Goal: Information Seeking & Learning: Find contact information

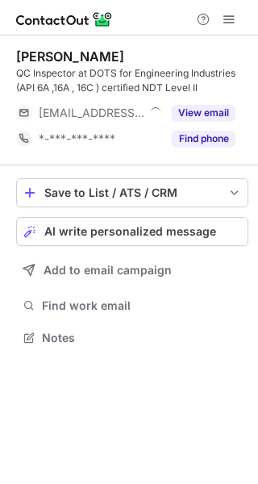
scroll to position [326, 258]
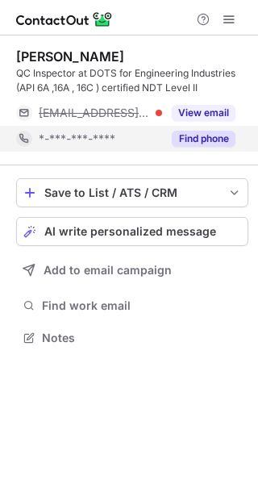
click at [201, 135] on button "Find phone" at bounding box center [204, 139] width 64 height 16
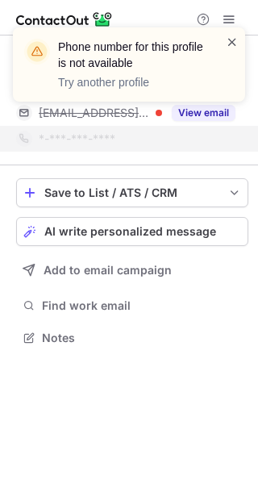
click at [230, 39] on span at bounding box center [232, 42] width 13 height 16
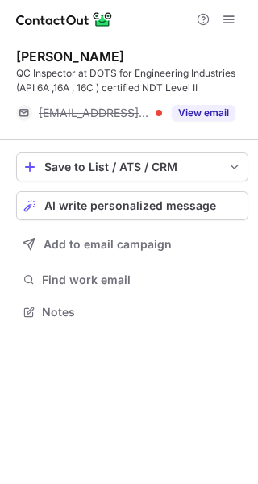
scroll to position [301, 258]
click at [196, 108] on div "Phone number for this profile is not available Try another profile Ahmed Mustaf…" at bounding box center [129, 242] width 258 height 484
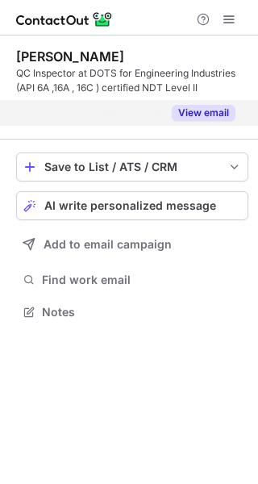
scroll to position [275, 258]
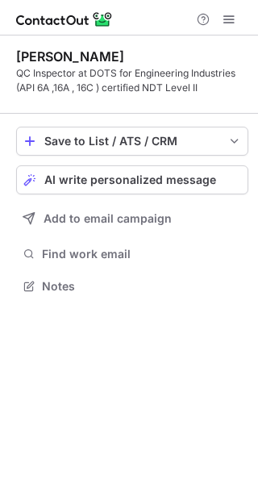
click at [118, 71] on div "QC Inspector at DOTS for Engineering Industries (API 6A ,16A , 16C ) certified …" at bounding box center [132, 80] width 232 height 29
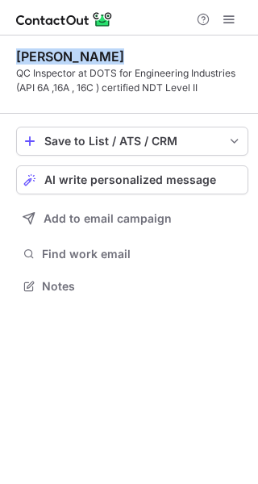
drag, startPoint x: 117, startPoint y: 56, endPoint x: 17, endPoint y: 49, distance: 100.2
click at [17, 49] on div "Ahmed Mustafa" at bounding box center [132, 56] width 232 height 16
copy div "Ahmed Mustafa"
click at [68, 14] on img at bounding box center [64, 19] width 97 height 19
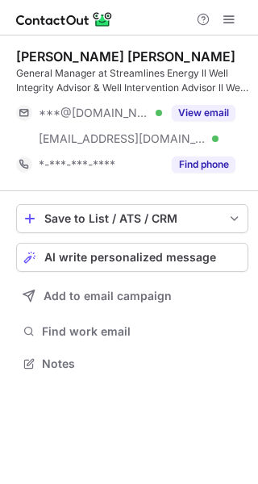
scroll to position [352, 258]
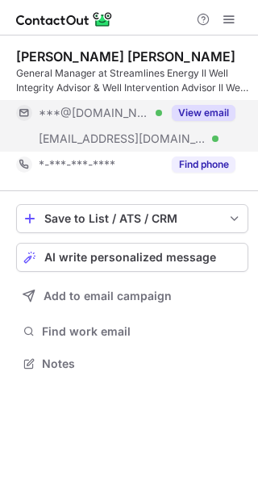
click at [201, 113] on button "View email" at bounding box center [204, 113] width 64 height 16
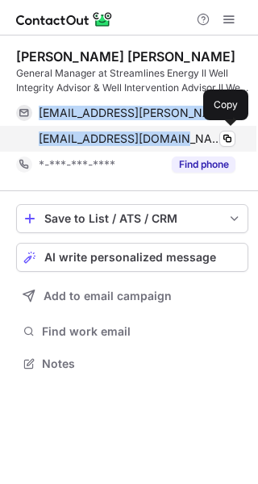
drag, startPoint x: 60, startPoint y: 119, endPoint x: 174, endPoint y: 139, distance: 115.3
click at [178, 140] on div "abdel.m.desouky@hotmail.com Verified Copy adesouky@dragonoil.com Verified Copy" at bounding box center [125, 126] width 219 height 52
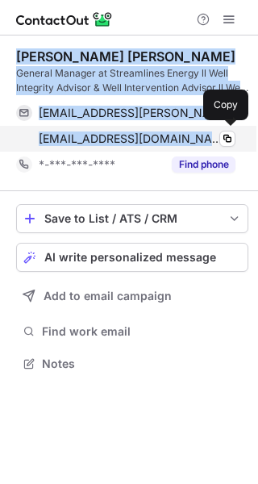
drag, startPoint x: 17, startPoint y: 53, endPoint x: 193, endPoint y: 139, distance: 196.1
click at [193, 139] on div "Abdel Maksoud Desouky General Manager at Streamlines Energy ll Well Integrity A…" at bounding box center [132, 112] width 232 height 129
copy div "Abdel Maksoud Desouky General Manager at Streamlines Energy ll Well Integrity A…"
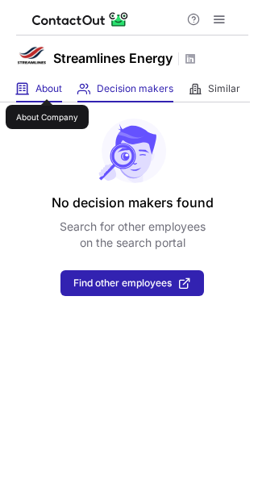
click at [48, 85] on span "About" at bounding box center [48, 88] width 27 height 13
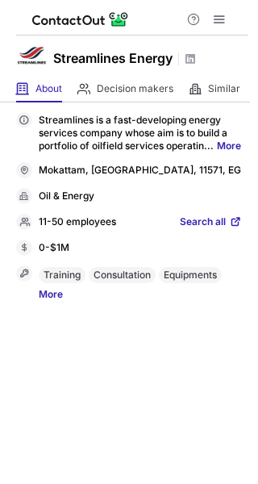
click at [217, 152] on link "More" at bounding box center [229, 145] width 24 height 12
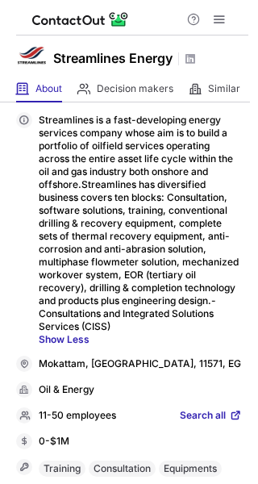
scroll to position [19, 0]
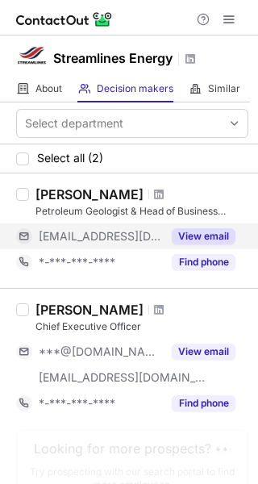
click at [210, 231] on button "View email" at bounding box center [204, 236] width 64 height 16
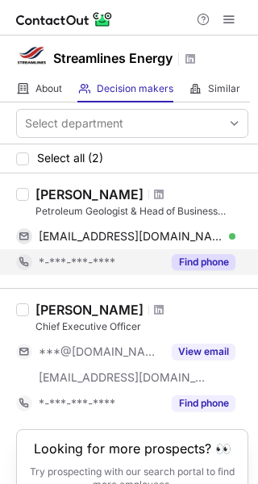
click at [196, 259] on button "Find phone" at bounding box center [204, 262] width 64 height 16
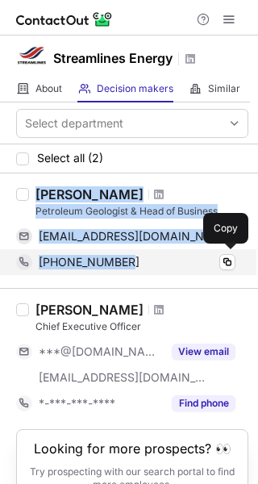
drag, startPoint x: 35, startPoint y: 186, endPoint x: 135, endPoint y: 259, distance: 123.5
click at [135, 259] on div "[PERSON_NAME] Petroleum Geologist & Head of Business Services [EMAIL_ADDRESS][D…" at bounding box center [138, 230] width 219 height 89
copy div "Hadeer Rabea Petroleum Geologist & Head of Business Services hadeer.rabea@slsog…"
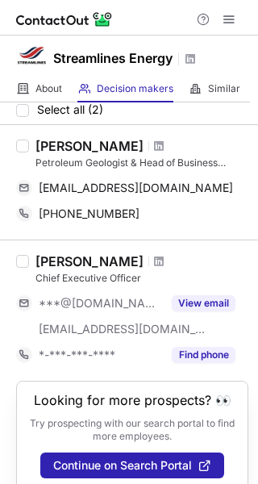
scroll to position [68, 0]
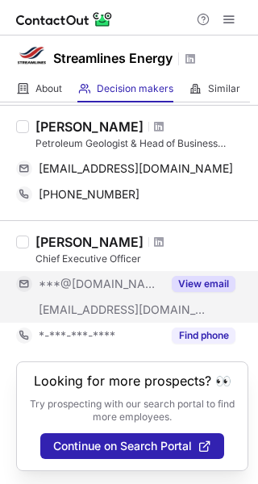
click at [210, 287] on button "View email" at bounding box center [204, 284] width 64 height 16
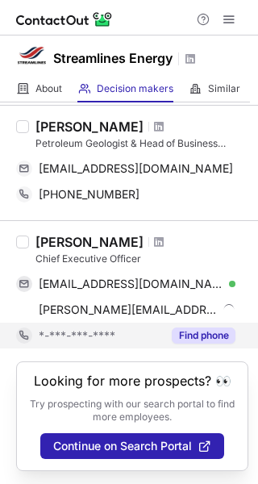
click at [206, 334] on button "Find phone" at bounding box center [204, 335] width 64 height 16
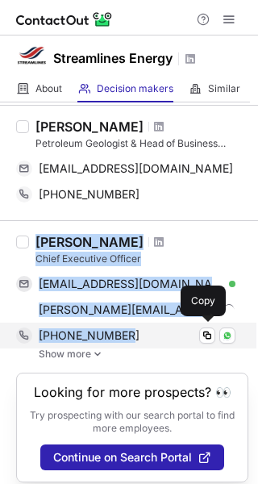
drag, startPoint x: 35, startPoint y: 239, endPoint x: 134, endPoint y: 337, distance: 139.0
click at [134, 337] on div "[PERSON_NAME] Chief Executive Officer [EMAIL_ADDRESS][DOMAIN_NAME] Verified Cop…" at bounding box center [138, 297] width 219 height 126
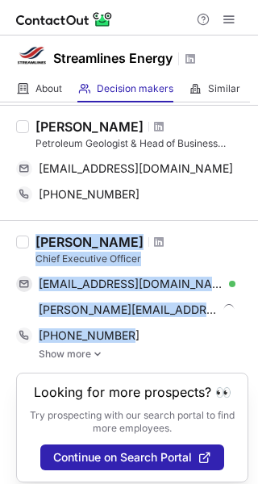
click at [97, 353] on img at bounding box center [98, 353] width 10 height 11
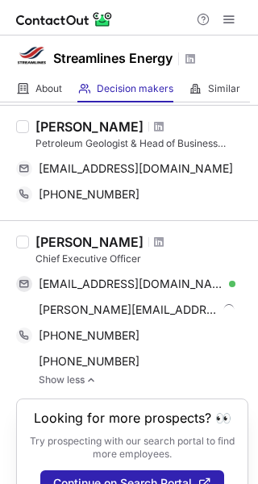
click at [110, 219] on div "[PERSON_NAME] Petroleum Geologist & Head of Business Services [EMAIL_ADDRESS][D…" at bounding box center [129, 163] width 258 height 114
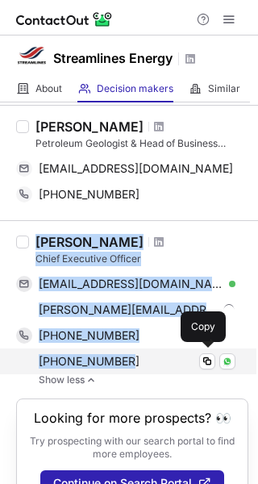
drag, startPoint x: 32, startPoint y: 237, endPoint x: 138, endPoint y: 358, distance: 160.5
click at [138, 358] on div "[PERSON_NAME] Chief Executive Officer [EMAIL_ADDRESS][DOMAIN_NAME] Verified Cop…" at bounding box center [138, 310] width 219 height 152
copy div "[PERSON_NAME] Chief Executive Officer [EMAIL_ADDRESS][DOMAIN_NAME] Verified Cop…"
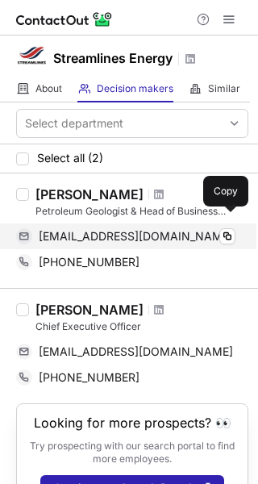
scroll to position [42, 0]
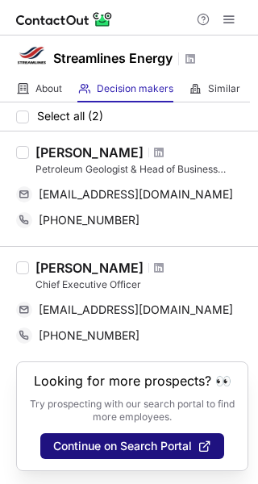
click at [146, 446] on span "Continue on Search Portal" at bounding box center [122, 445] width 139 height 13
